Goal: Find specific page/section: Find specific page/section

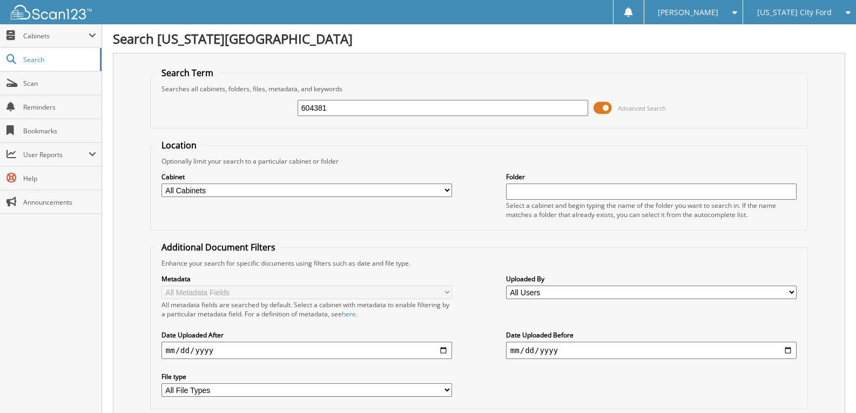
type input "604381"
click at [370, 105] on input "604381" at bounding box center [442, 108] width 290 height 16
click at [369, 105] on input "604381" at bounding box center [442, 108] width 290 height 16
type input "602010"
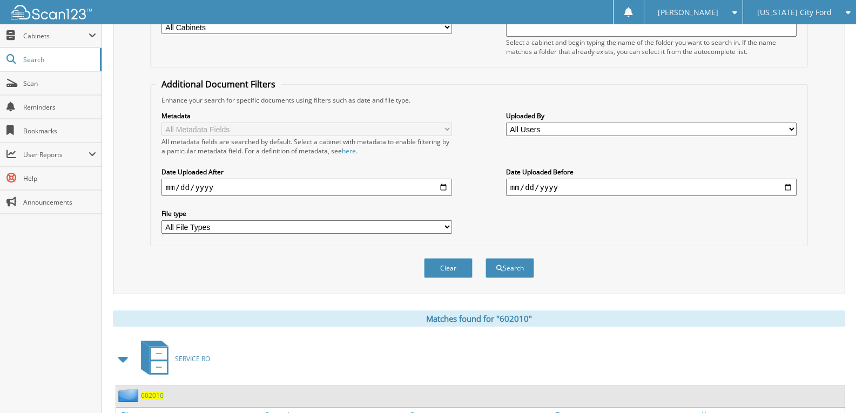
scroll to position [233, 0]
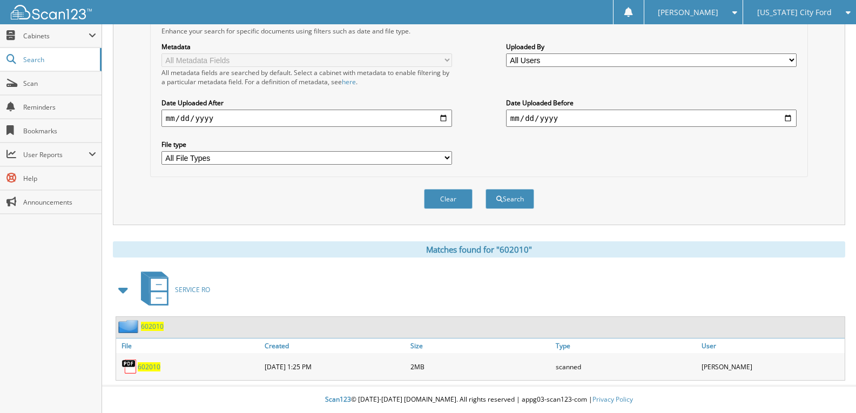
click at [127, 325] on img at bounding box center [129, 326] width 23 height 13
click at [148, 326] on span "602010" at bounding box center [152, 326] width 23 height 9
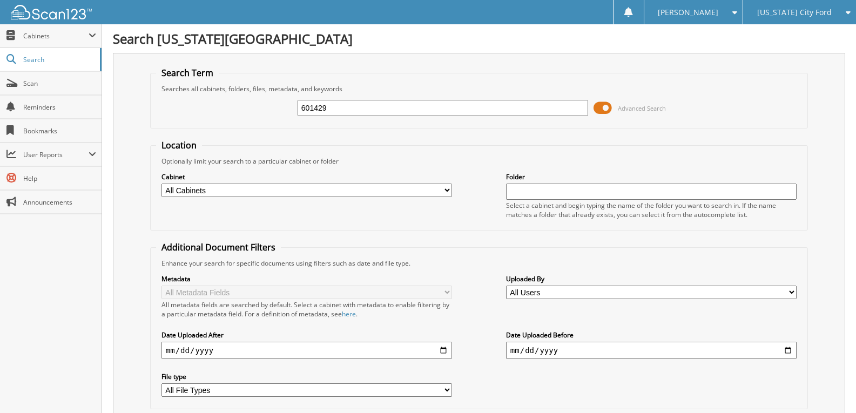
type input "601429"
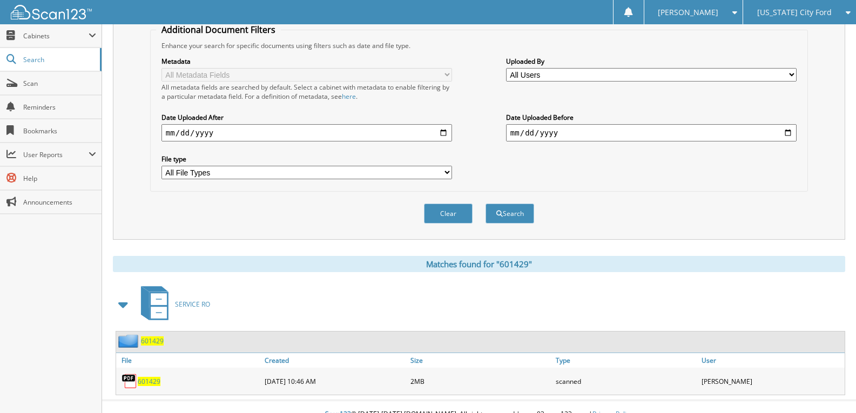
scroll to position [233, 0]
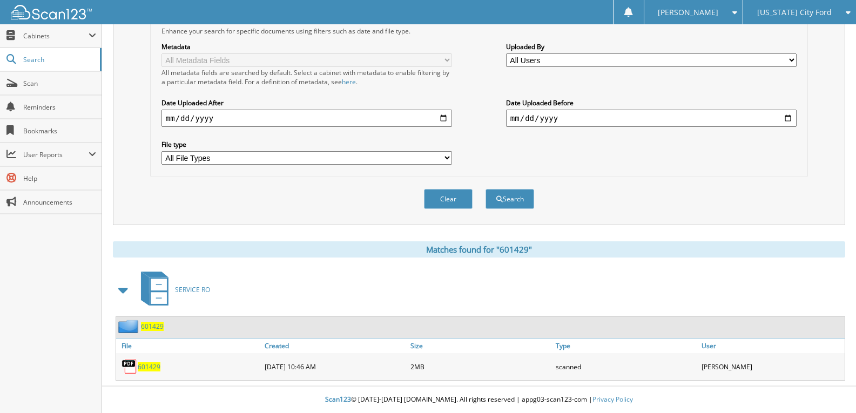
click at [154, 328] on span "601429" at bounding box center [152, 326] width 23 height 9
